Goal: Transaction & Acquisition: Purchase product/service

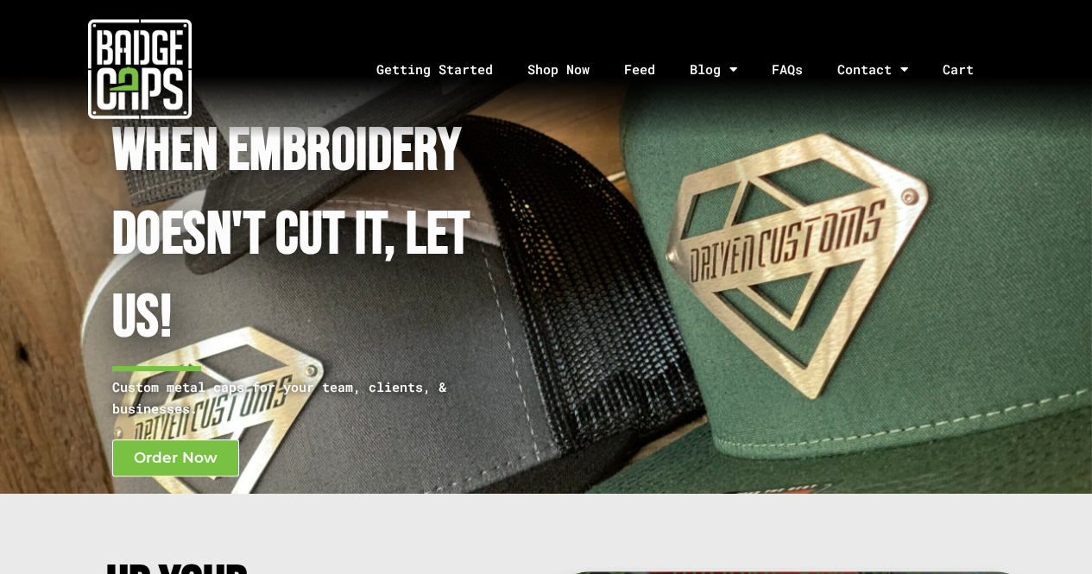
click at [184, 77] on img at bounding box center [140, 69] width 104 height 104
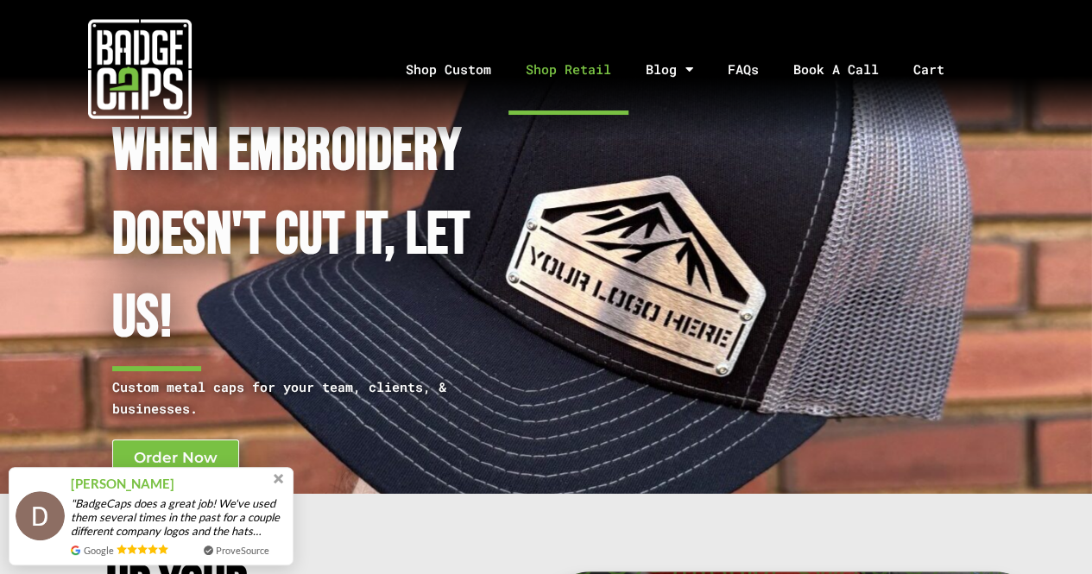
click at [552, 78] on link "Shop Retail" at bounding box center [569, 69] width 120 height 91
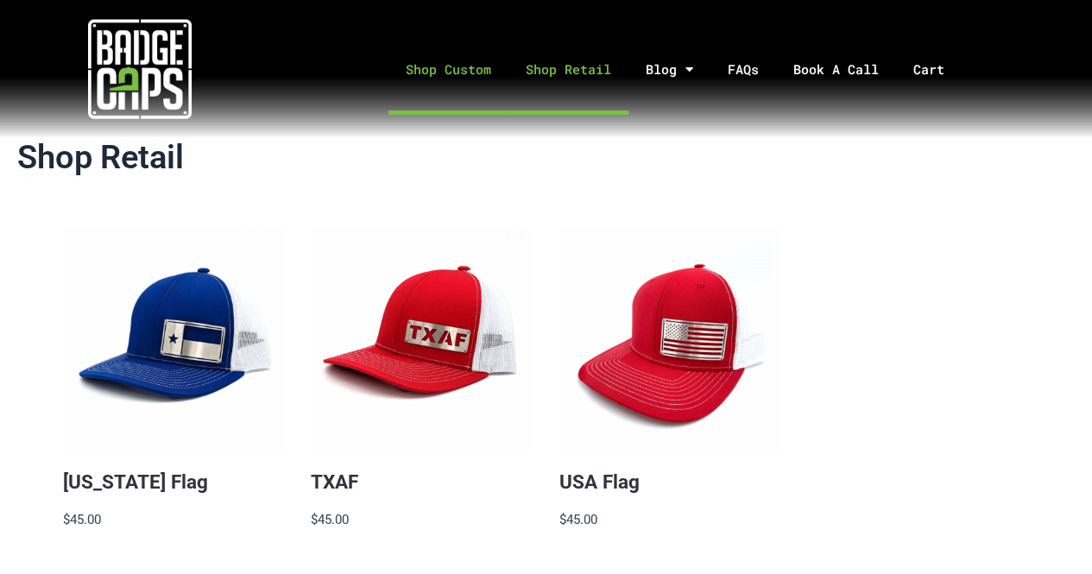
click at [476, 72] on link "Shop Custom" at bounding box center [449, 69] width 120 height 91
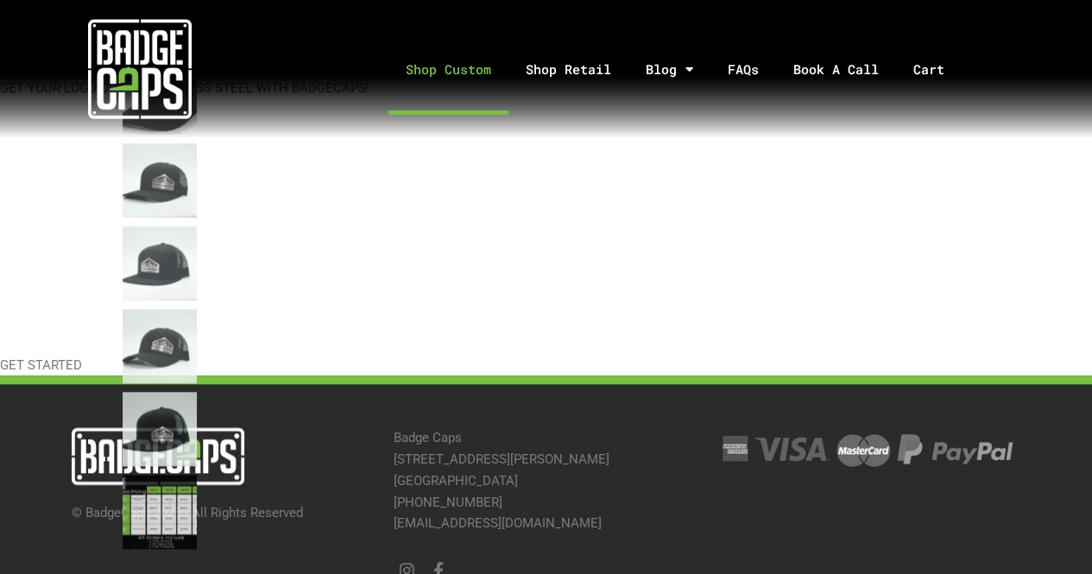
scroll to position [694, 0]
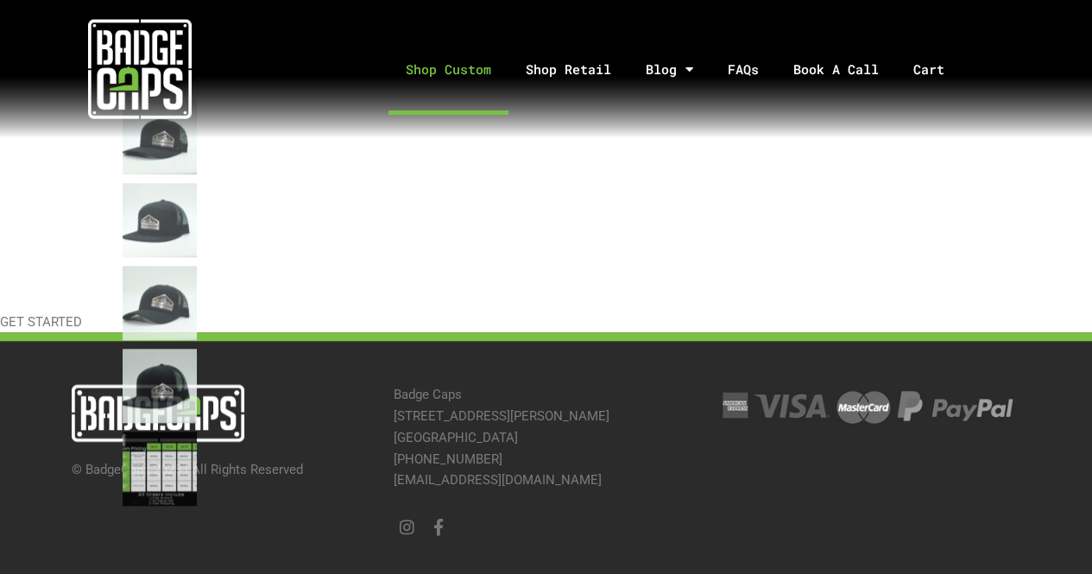
click at [155, 100] on img at bounding box center [140, 69] width 104 height 104
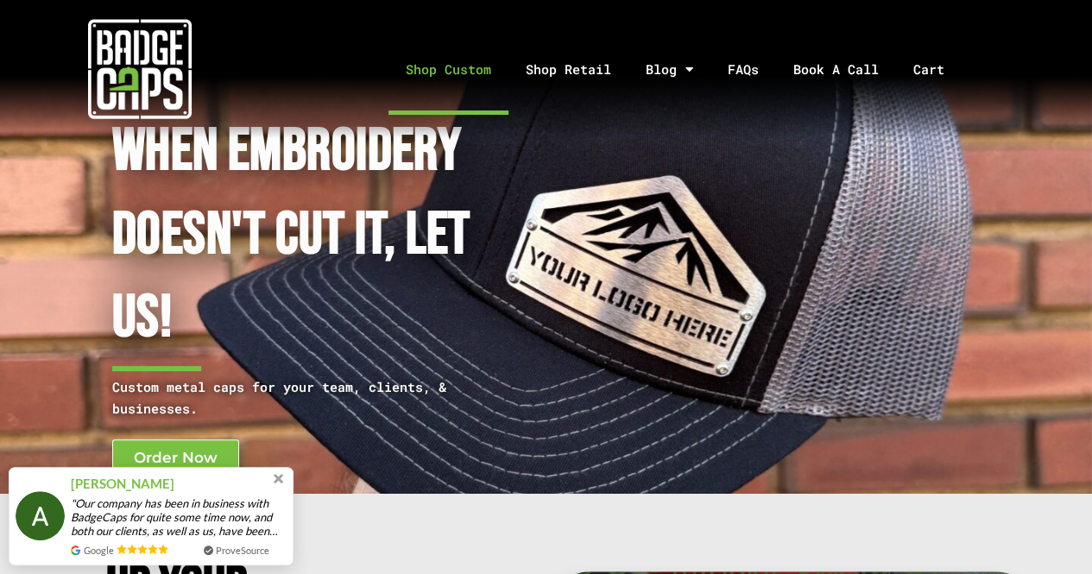
click at [416, 61] on link "Shop Custom" at bounding box center [449, 69] width 120 height 91
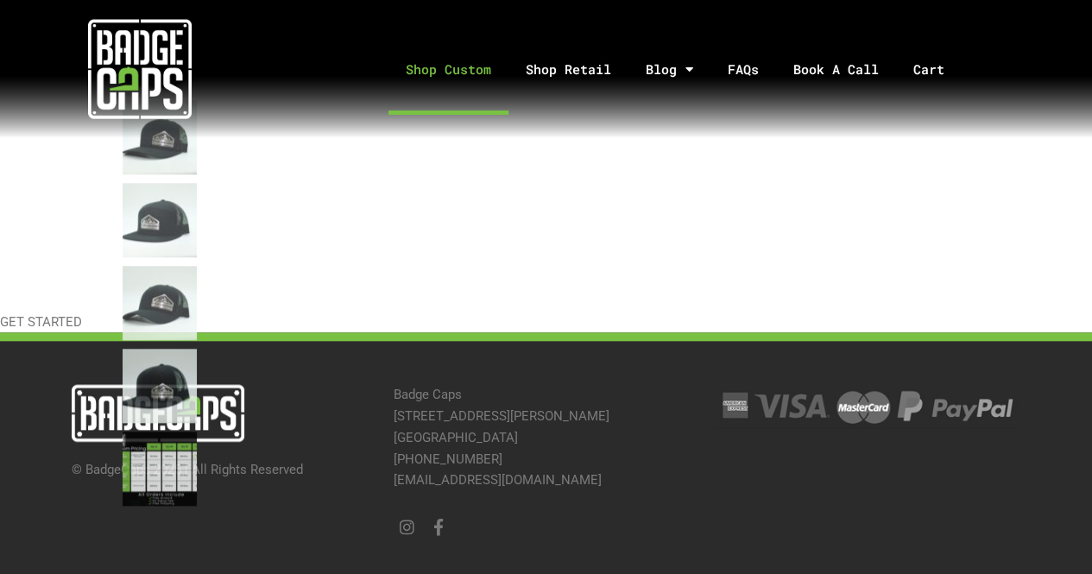
scroll to position [693, 0]
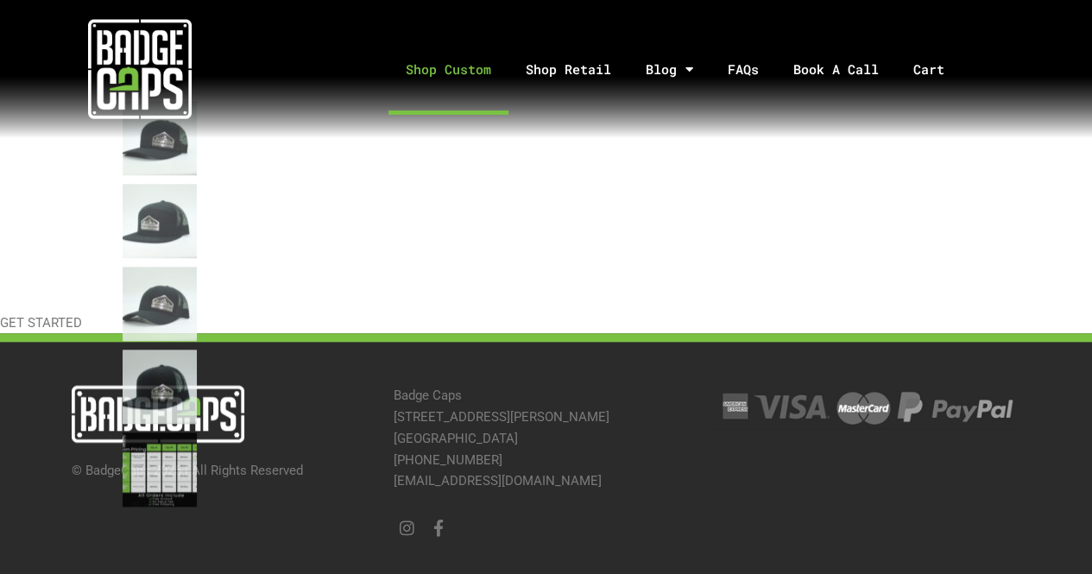
click at [177, 72] on img at bounding box center [140, 69] width 104 height 104
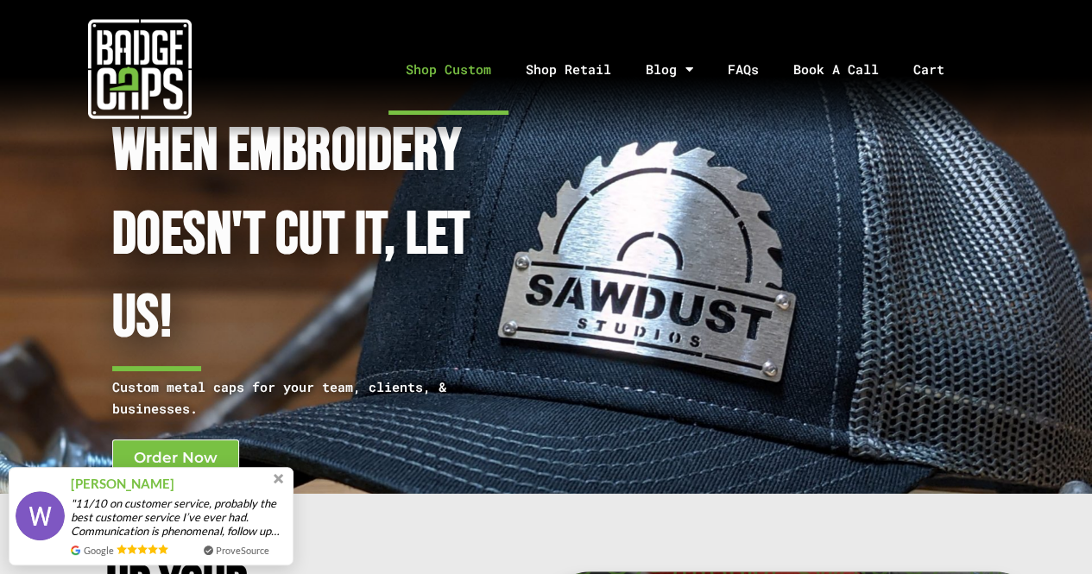
click at [421, 54] on link "Shop Custom" at bounding box center [449, 69] width 120 height 91
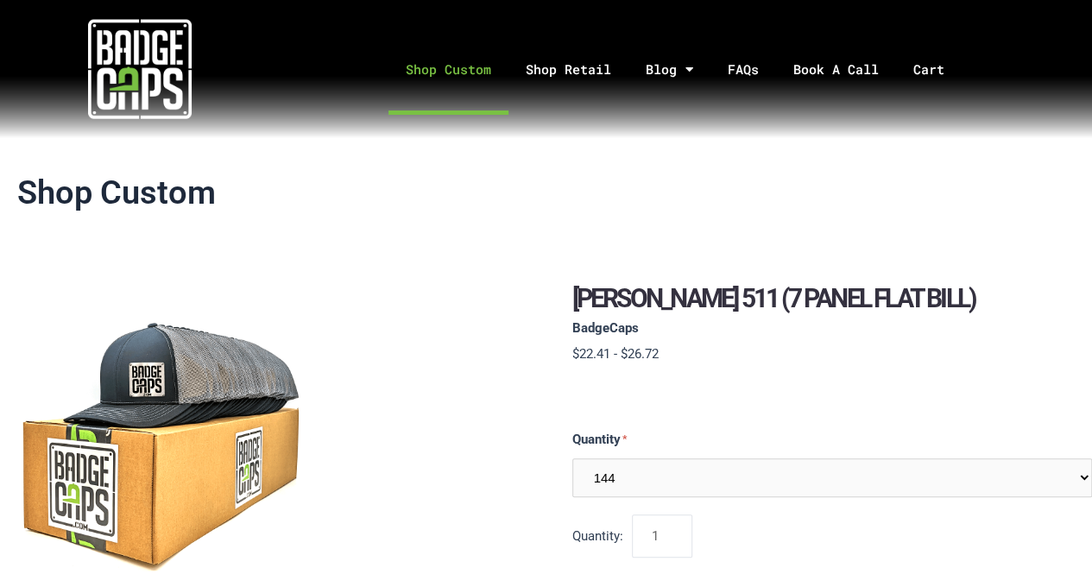
scroll to position [14, 0]
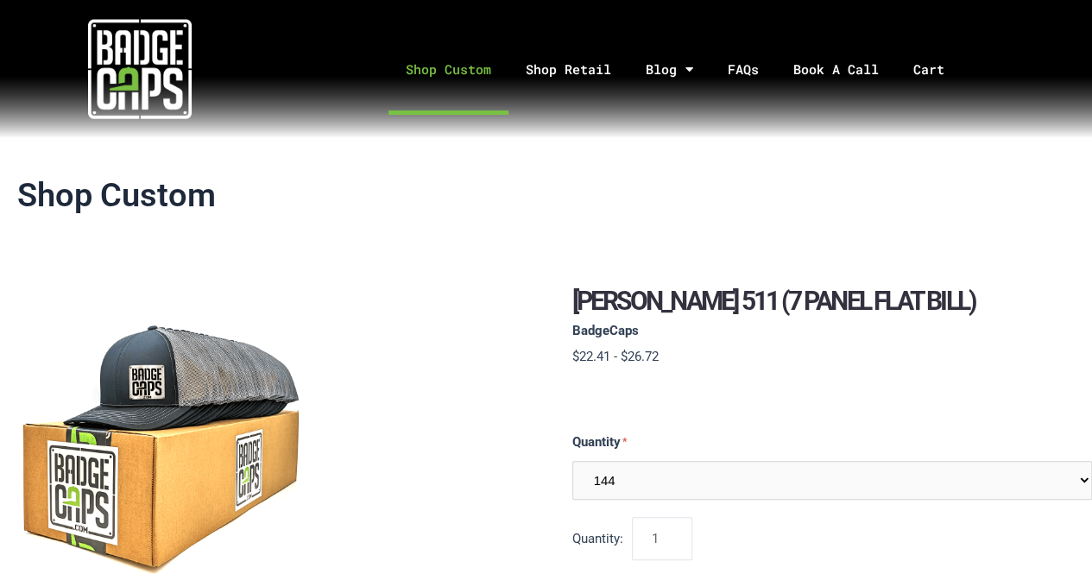
click at [449, 68] on link "Shop Custom" at bounding box center [449, 69] width 120 height 91
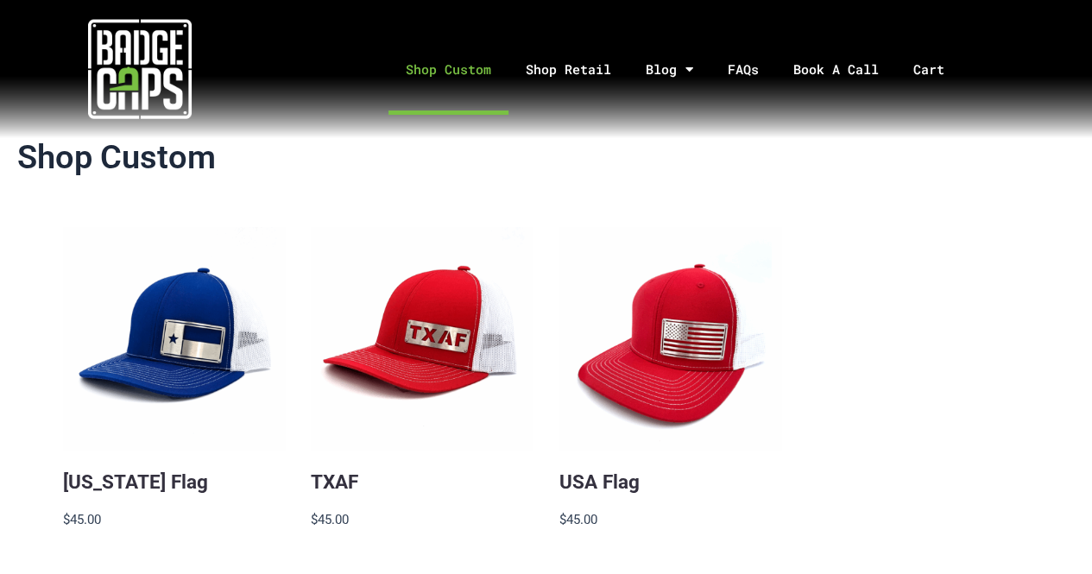
click at [174, 91] on img at bounding box center [140, 69] width 104 height 104
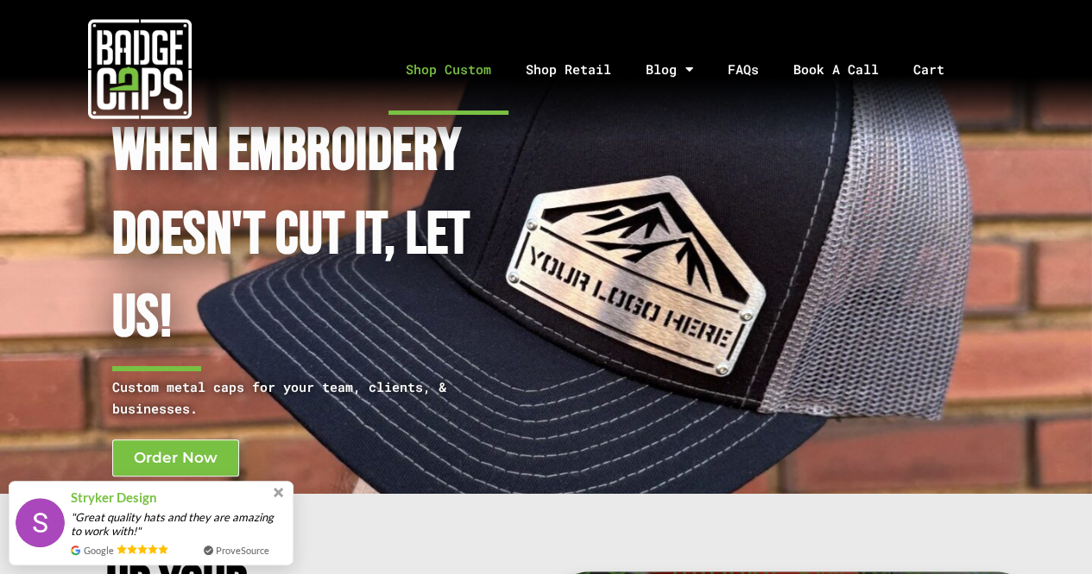
click at [424, 73] on link "Shop Custom" at bounding box center [449, 69] width 120 height 91
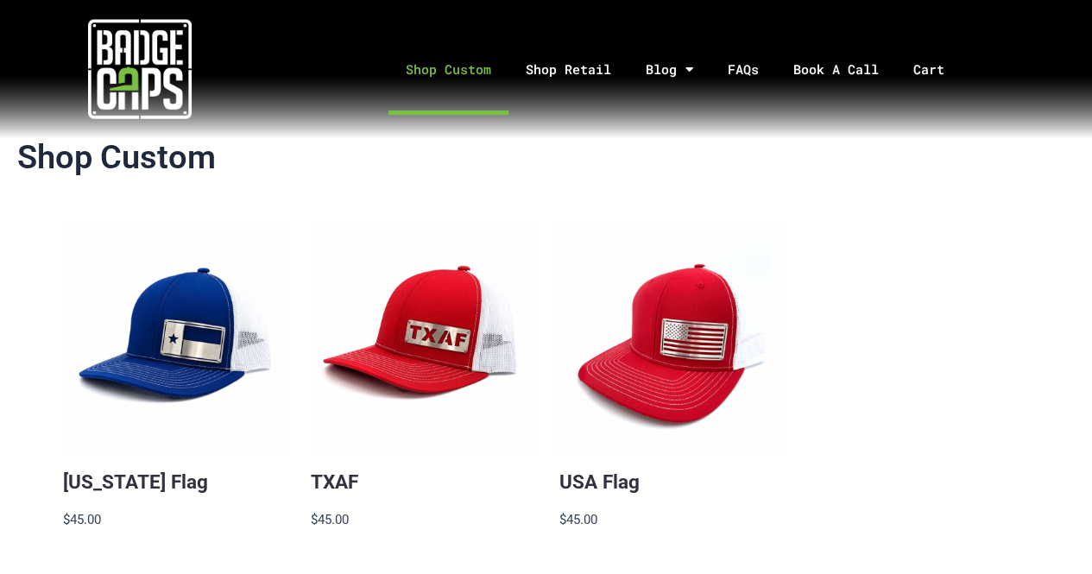
click at [128, 79] on img at bounding box center [140, 69] width 104 height 104
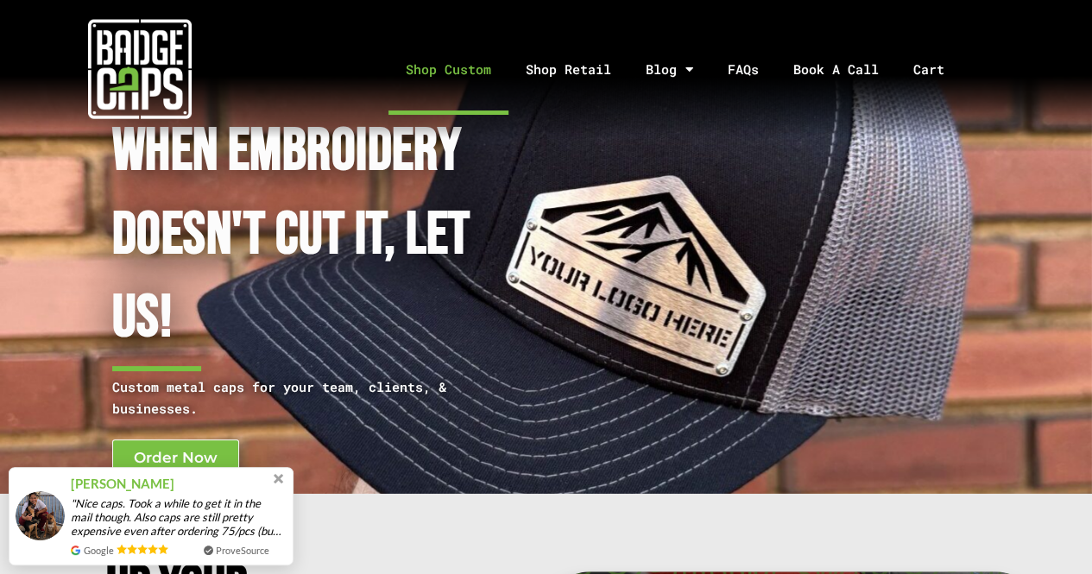
click at [454, 72] on link "Shop Custom" at bounding box center [449, 69] width 120 height 91
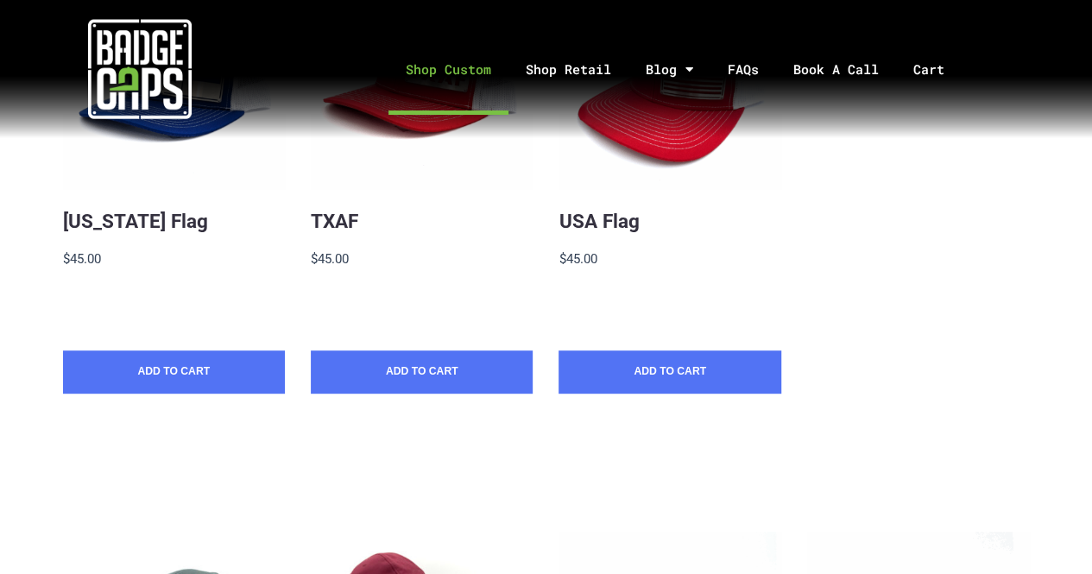
scroll to position [259, 0]
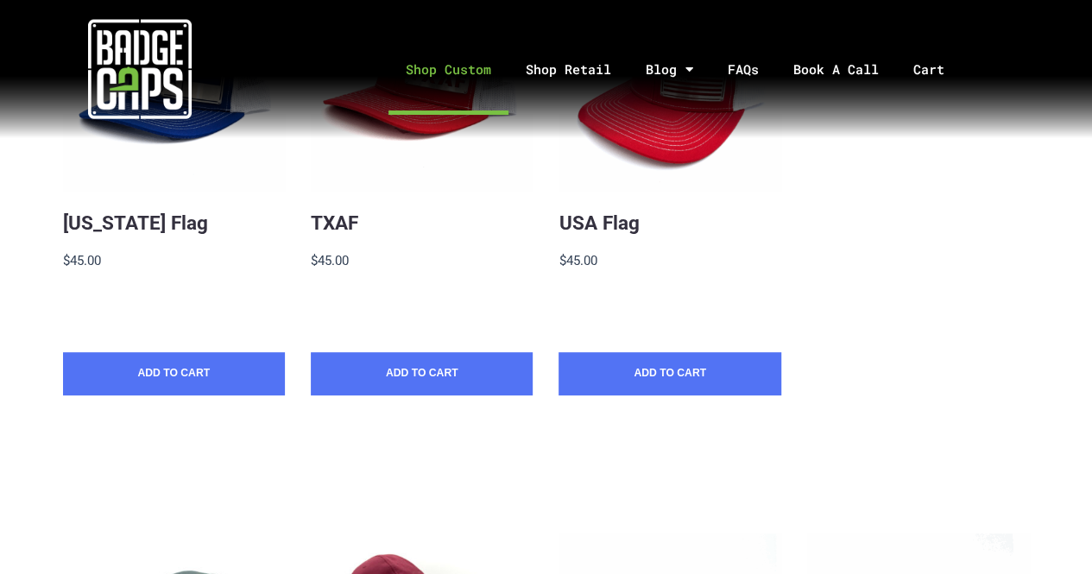
click at [174, 41] on img at bounding box center [140, 69] width 104 height 104
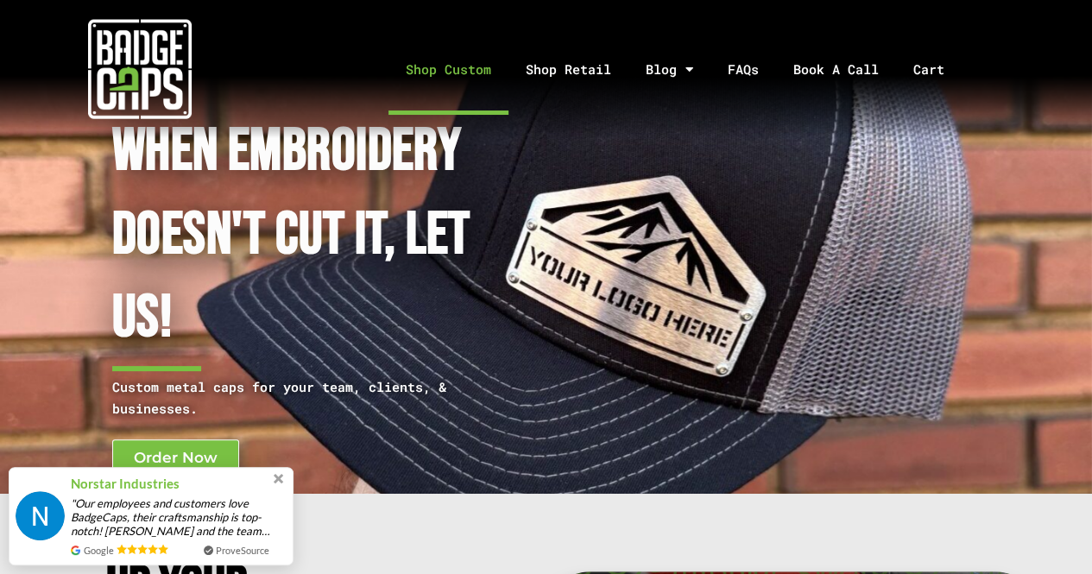
click at [436, 73] on link "Shop Custom" at bounding box center [449, 69] width 120 height 91
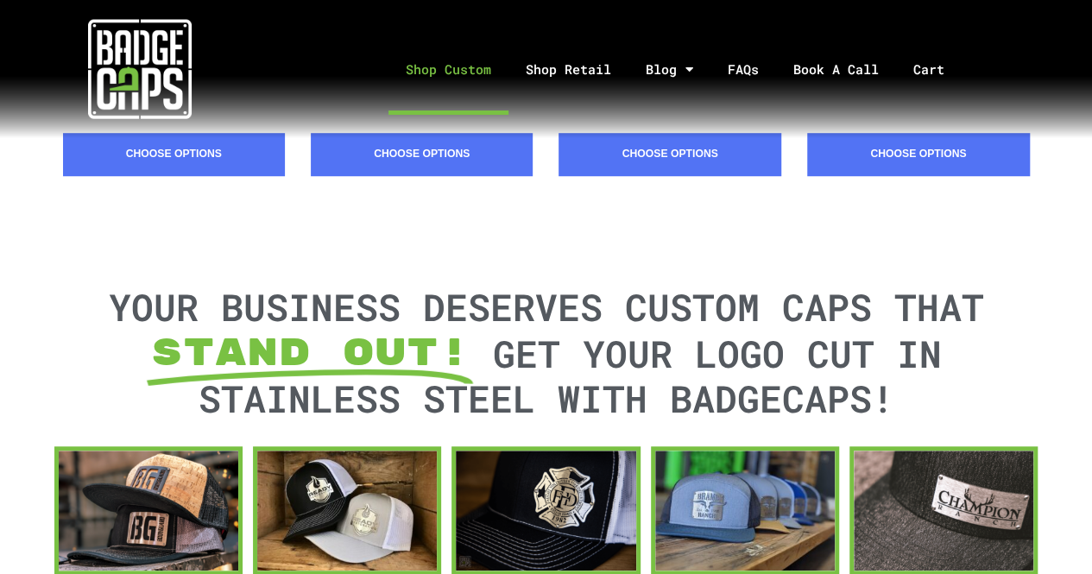
scroll to position [534, 0]
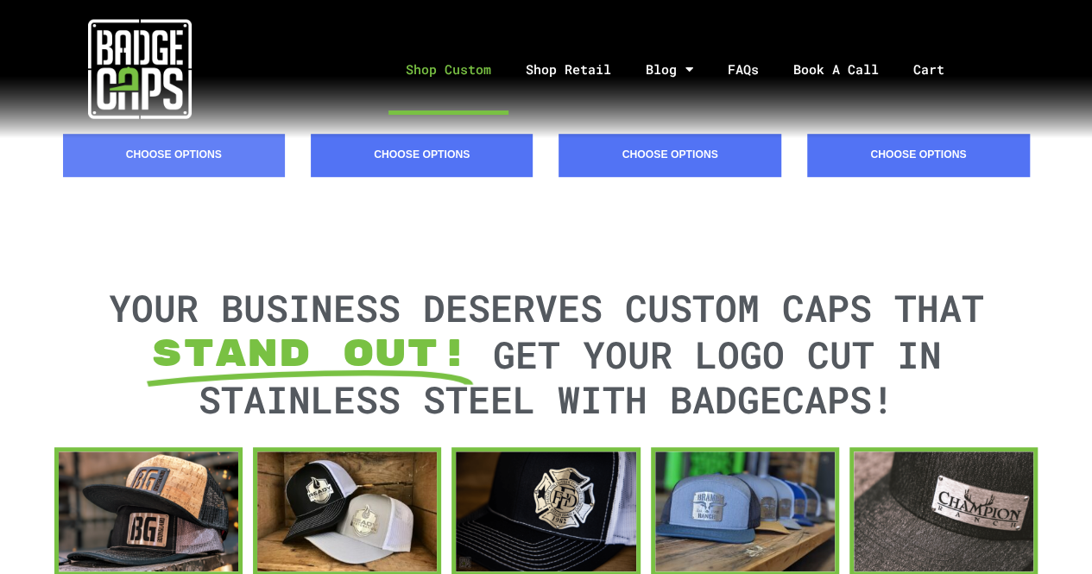
click at [265, 139] on link "Choose Options" at bounding box center [174, 155] width 222 height 43
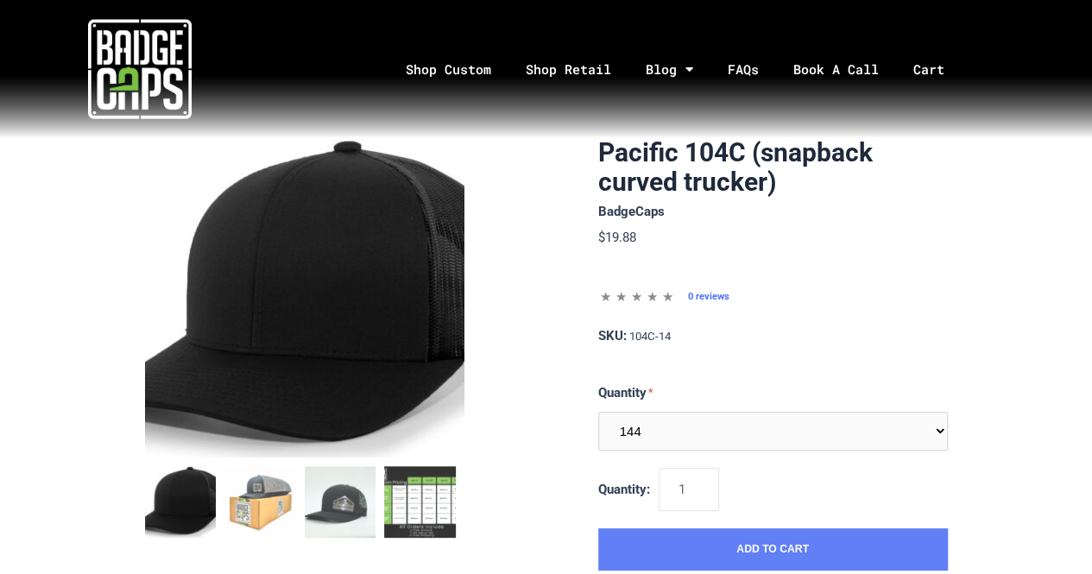
click at [747, 555] on button "Add to Cart" at bounding box center [773, 550] width 350 height 43
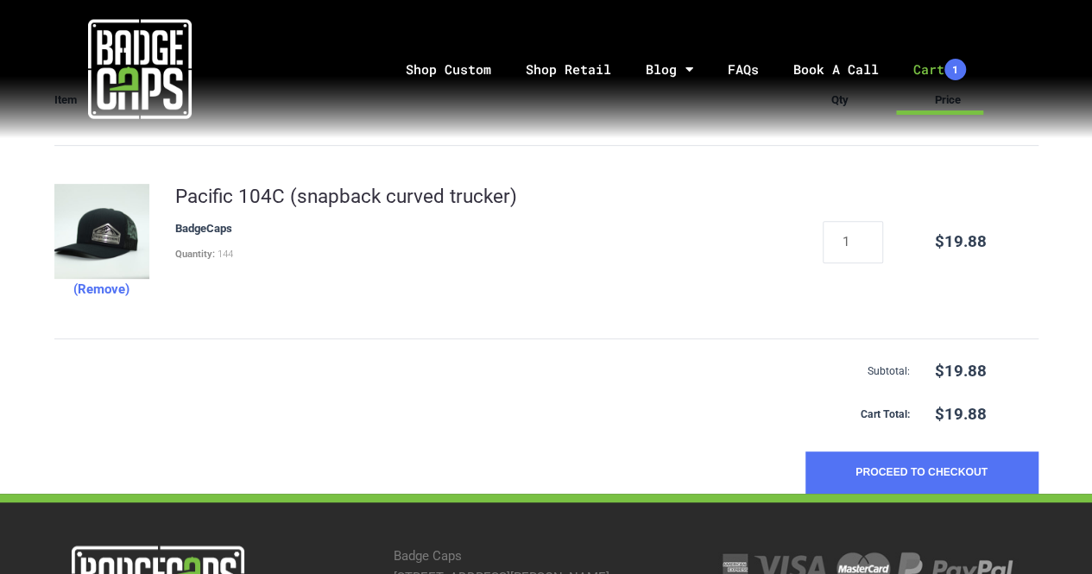
scroll to position [288, 0]
